Goal: Task Accomplishment & Management: Use online tool/utility

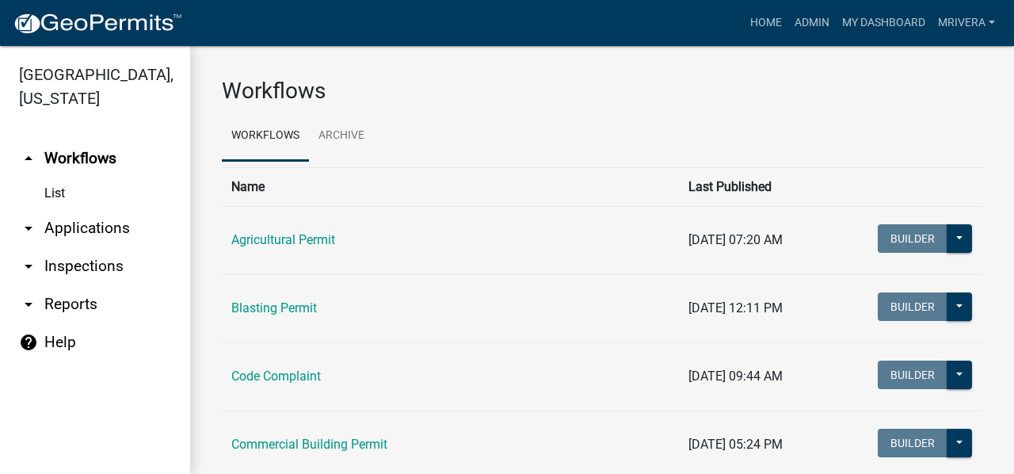
click at [81, 258] on link "arrow_drop_down Inspections" at bounding box center [95, 266] width 190 height 38
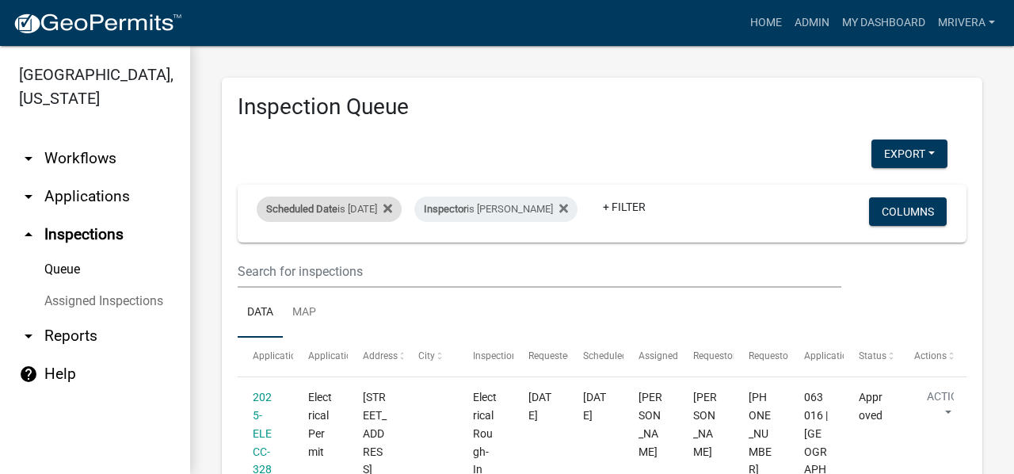
click at [363, 208] on div "Scheduled Date is [DATE]" at bounding box center [329, 208] width 145 height 25
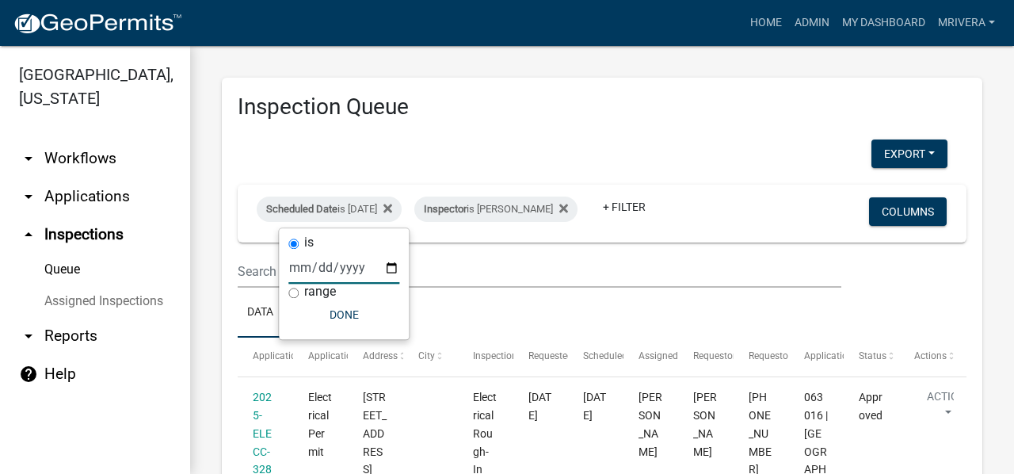
click at [393, 264] on input "[DATE]" at bounding box center [343, 267] width 111 height 32
type input "[DATE]"
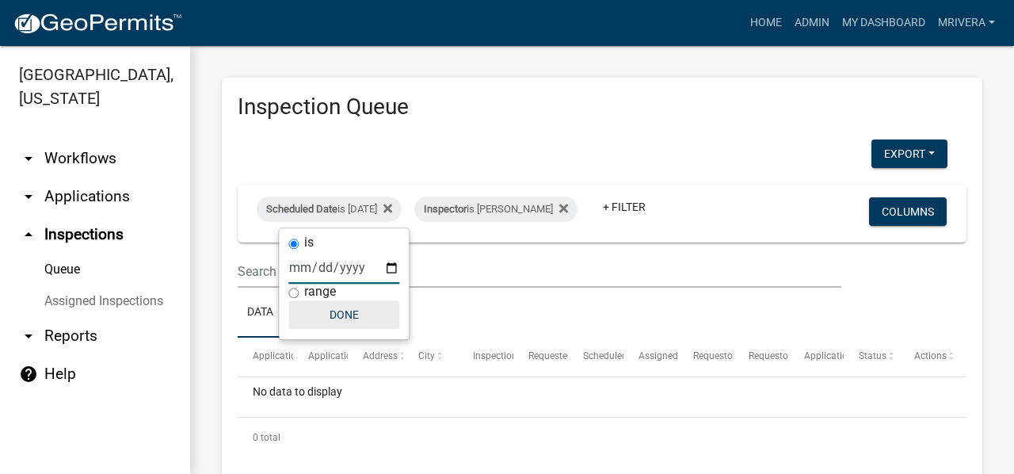
click at [353, 319] on button "Done" at bounding box center [343, 314] width 111 height 29
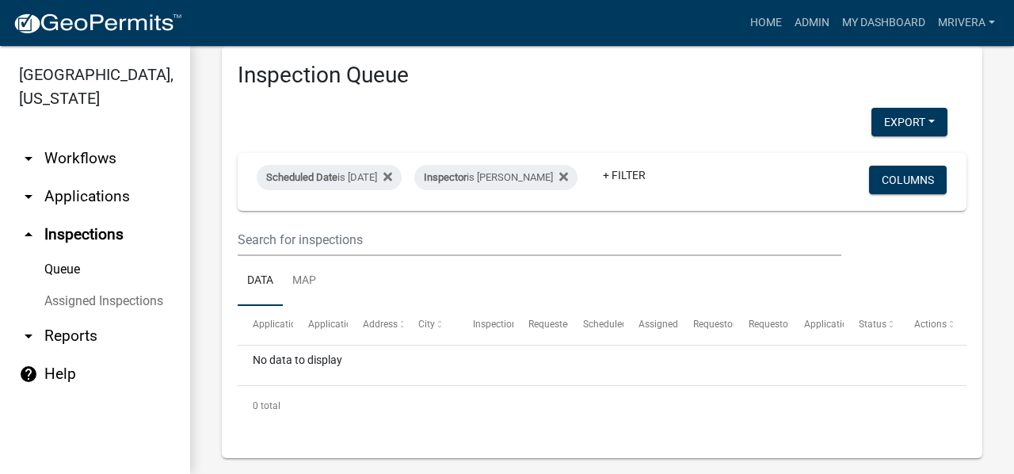
scroll to position [48, 0]
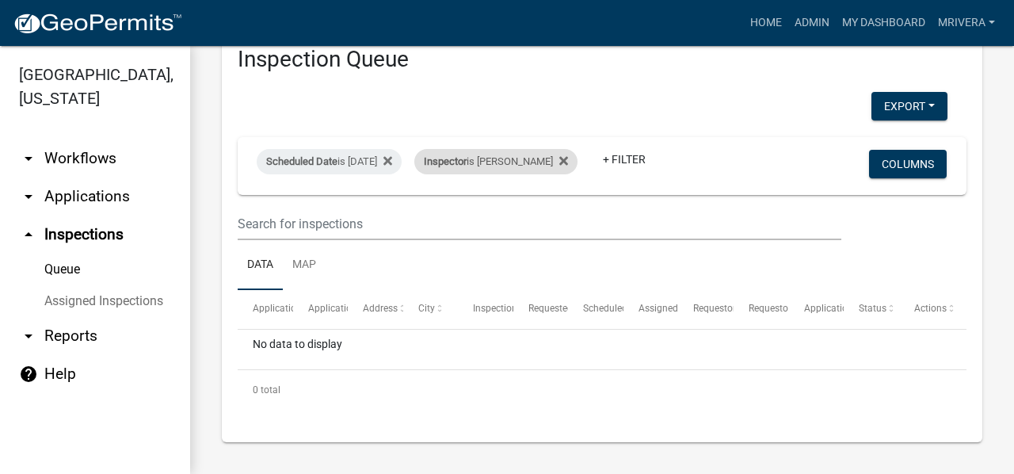
click at [504, 165] on div "Inspector is [PERSON_NAME]" at bounding box center [495, 161] width 163 height 25
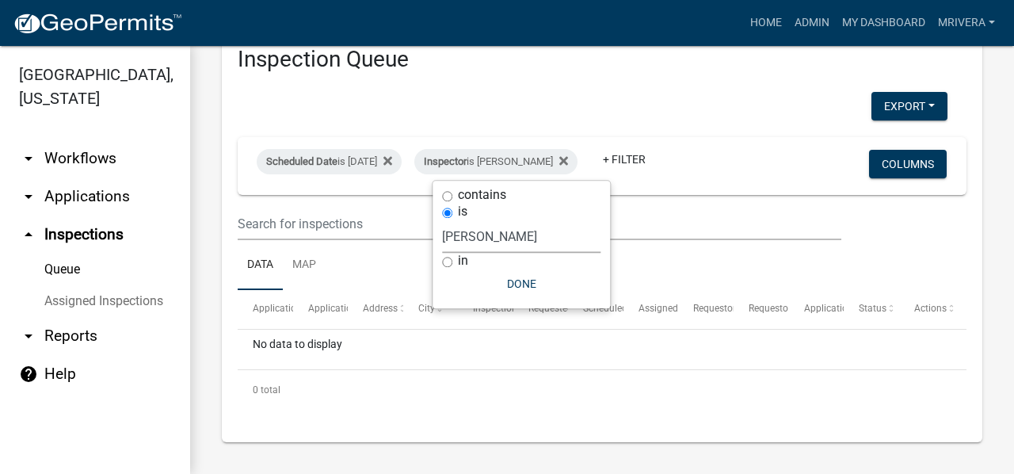
click at [497, 237] on select "Select an option None [PERSON_NAME] [PERSON_NAME] [PERSON_NAME] Quistan [PERSON…" at bounding box center [521, 236] width 158 height 32
select select "a0ea4169-8540-4a2c-b9f4-cf4c1ffdeb95"
click at [448, 220] on select "Select an option None [PERSON_NAME] [PERSON_NAME] [PERSON_NAME] Quistan [PERSON…" at bounding box center [521, 236] width 158 height 32
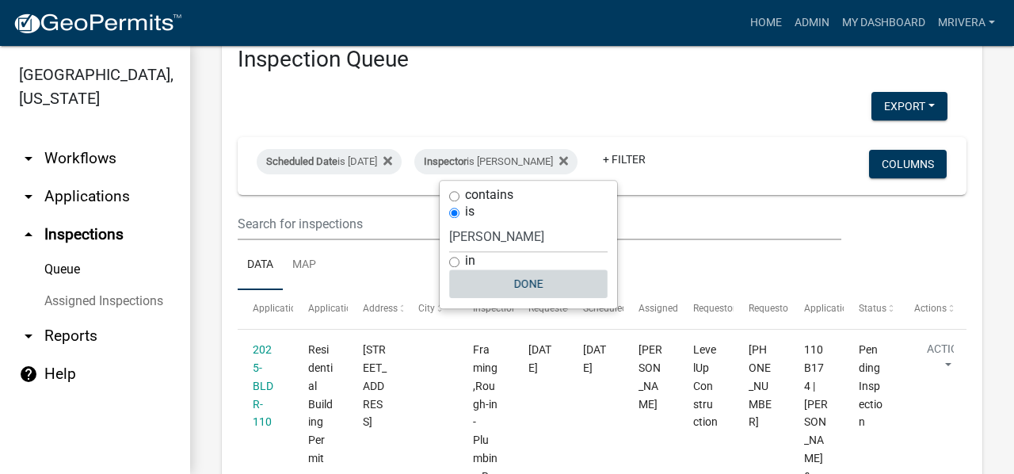
click at [517, 280] on button "Done" at bounding box center [528, 283] width 158 height 29
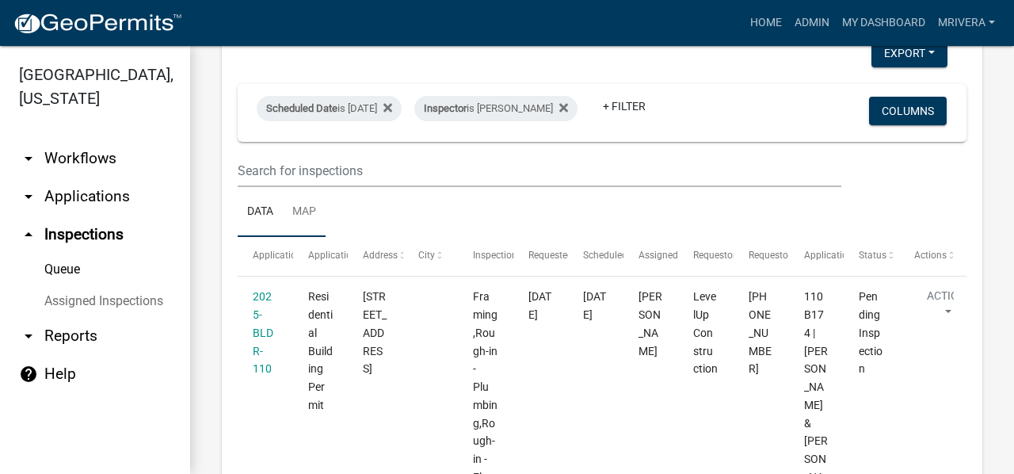
scroll to position [0, 0]
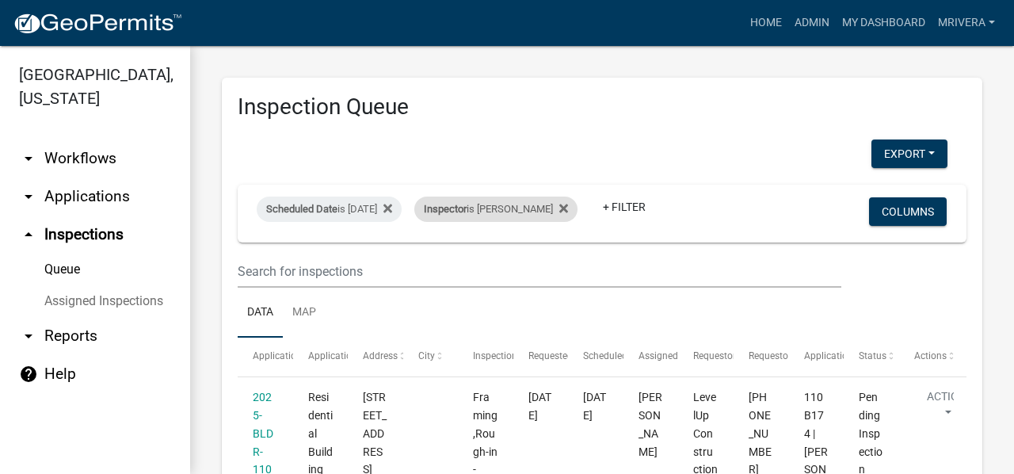
click at [466, 207] on span "Inspector" at bounding box center [445, 209] width 43 height 12
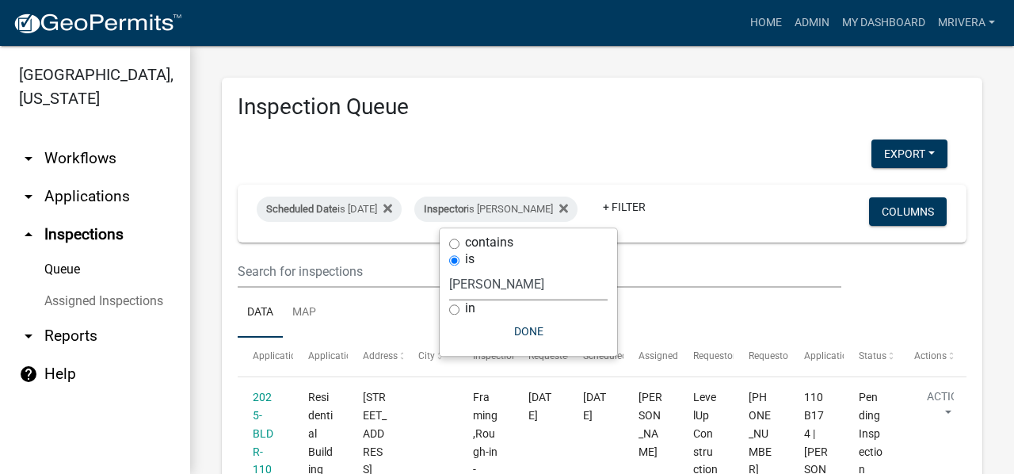
click at [481, 273] on select "Select an option None [PERSON_NAME] [PERSON_NAME] [PERSON_NAME] Quistan [PERSON…" at bounding box center [528, 284] width 158 height 32
select select "07642ab0-564c-47bb-824b-0ccf2da83593"
click at [449, 268] on select "Select an option None [PERSON_NAME] [PERSON_NAME] [PERSON_NAME] Quistan [PERSON…" at bounding box center [528, 284] width 158 height 32
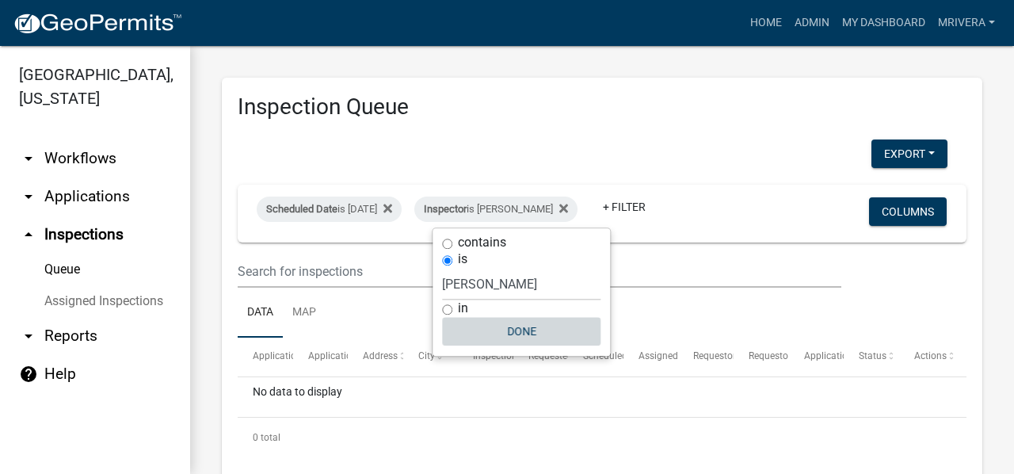
click at [519, 318] on button "Done" at bounding box center [521, 331] width 158 height 29
